Goal: Task Accomplishment & Management: Manage account settings

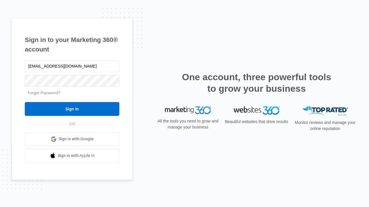
type input "dankie614@gmail.com"
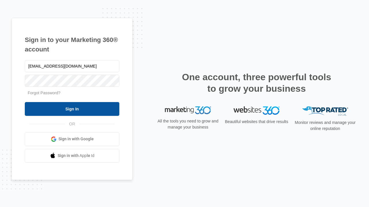
click at [72, 109] on input "Sign In" at bounding box center [72, 109] width 95 height 14
